Goal: Contribute content

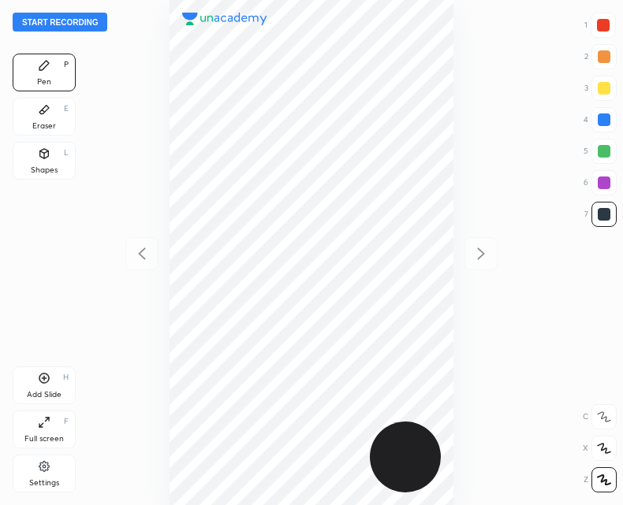
scroll to position [505, 370]
click at [81, 24] on button "Start recording" at bounding box center [60, 22] width 95 height 19
click at [34, 382] on div "Add Slide H" at bounding box center [44, 386] width 63 height 38
click at [143, 244] on icon at bounding box center [141, 253] width 19 height 19
click at [50, 385] on div "Add Slide H" at bounding box center [44, 386] width 63 height 38
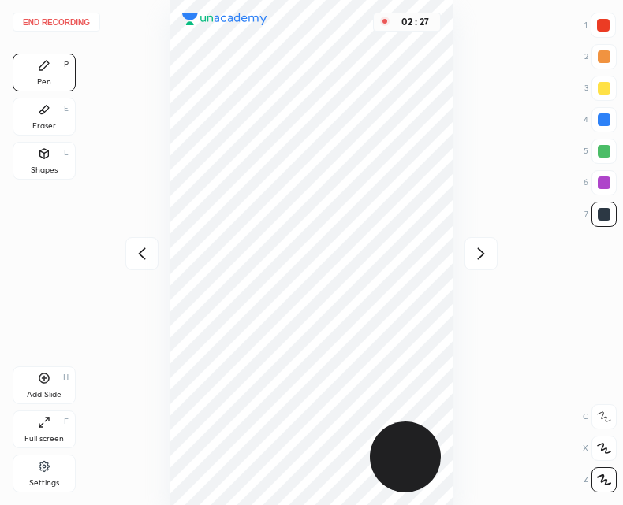
click at [48, 379] on icon at bounding box center [44, 378] width 13 height 13
click at [140, 252] on icon at bounding box center [141, 254] width 7 height 12
click at [136, 260] on icon at bounding box center [141, 253] width 19 height 19
click at [502, 249] on div "End recording 1 2 3 4 5 6 7 R O A L C X Z Erase all C X Z Pen P Eraser E Shapes…" at bounding box center [311, 252] width 623 height 505
click at [491, 255] on div at bounding box center [480, 253] width 33 height 33
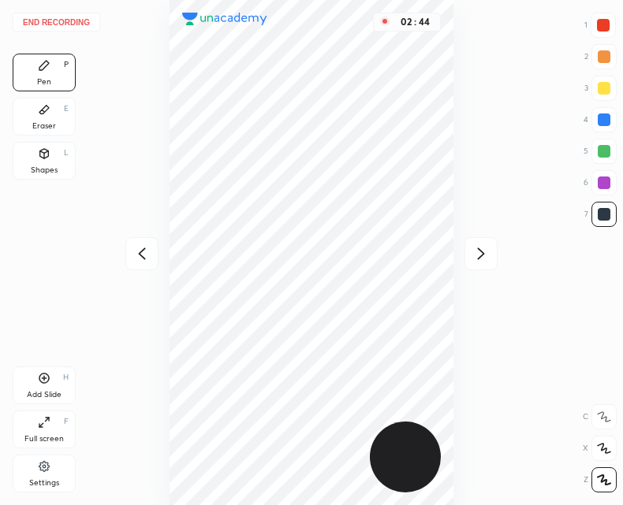
click at [483, 256] on icon at bounding box center [480, 253] width 19 height 19
click at [44, 377] on icon at bounding box center [44, 378] width 5 height 5
click at [146, 249] on icon at bounding box center [141, 253] width 19 height 19
click at [489, 266] on div at bounding box center [480, 253] width 33 height 33
click at [132, 240] on div at bounding box center [141, 253] width 33 height 33
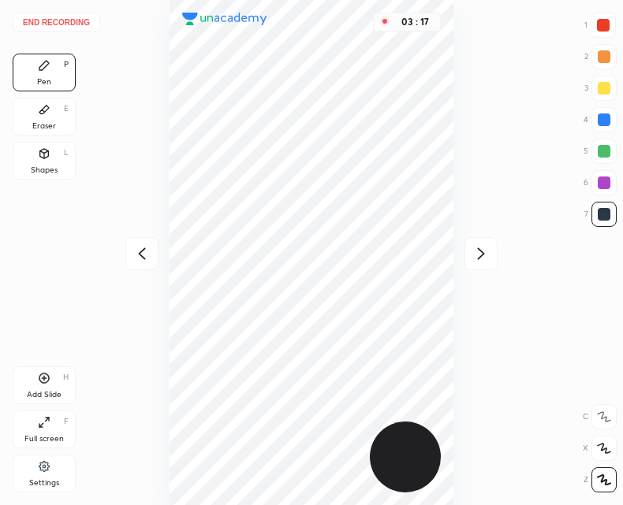
click at [136, 246] on icon at bounding box center [141, 253] width 19 height 19
click at [137, 247] on icon at bounding box center [141, 253] width 19 height 19
click at [137, 249] on div "03 : 17" at bounding box center [311, 252] width 370 height 505
click at [471, 251] on div at bounding box center [480, 253] width 33 height 33
click at [478, 257] on icon at bounding box center [480, 253] width 19 height 19
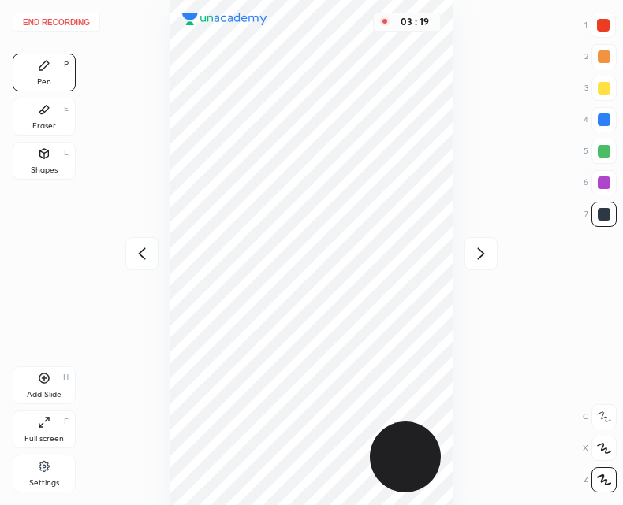
click at [470, 259] on div at bounding box center [480, 253] width 33 height 33
click at [475, 261] on icon at bounding box center [480, 253] width 19 height 19
click at [136, 255] on icon at bounding box center [141, 253] width 19 height 19
click at [59, 20] on button "End recording" at bounding box center [57, 22] width 88 height 19
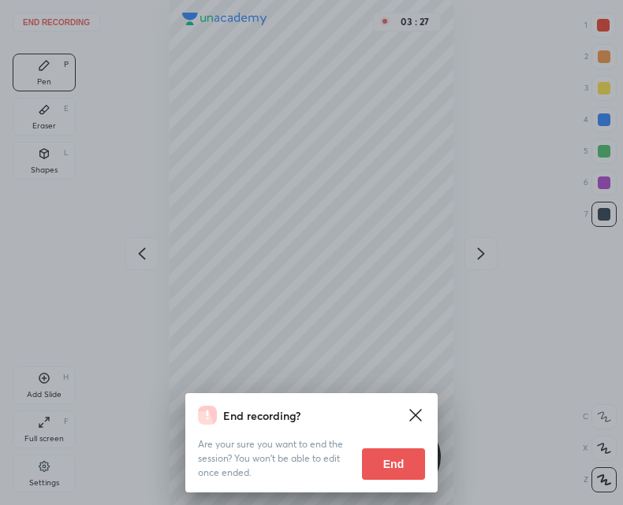
click at [374, 457] on button "End" at bounding box center [393, 465] width 63 height 32
